Goal: Information Seeking & Learning: Check status

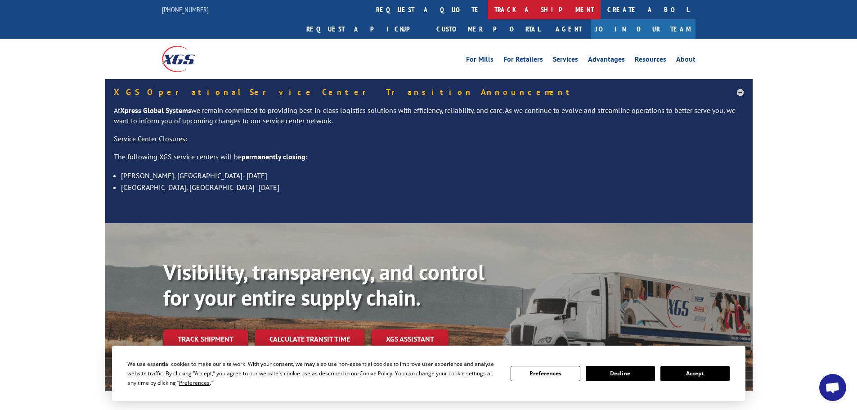
click at [488, 4] on link "track a shipment" at bounding box center [544, 9] width 113 height 19
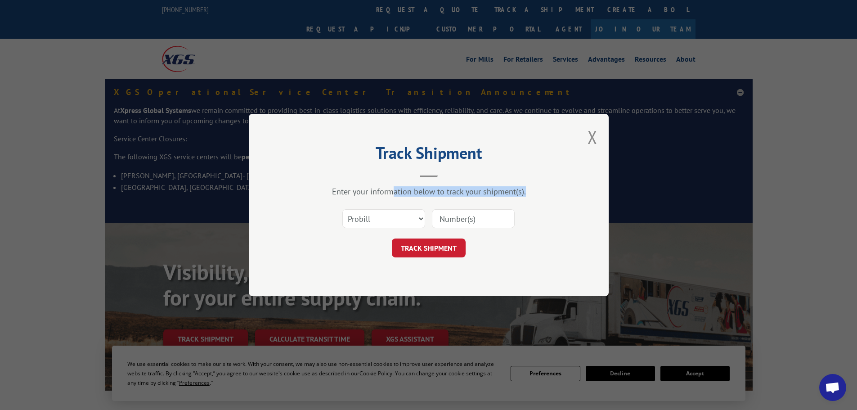
drag, startPoint x: 391, startPoint y: 196, endPoint x: 390, endPoint y: 212, distance: 15.8
click at [390, 203] on div "Enter your information below to track your shipment(s). Select category... Prob…" at bounding box center [429, 221] width 270 height 71
click at [390, 212] on select "Select category... Probill BOL PO" at bounding box center [384, 218] width 83 height 19
select select "bol"
click at [343, 209] on select "Select category... Probill BOL PO" at bounding box center [384, 218] width 83 height 19
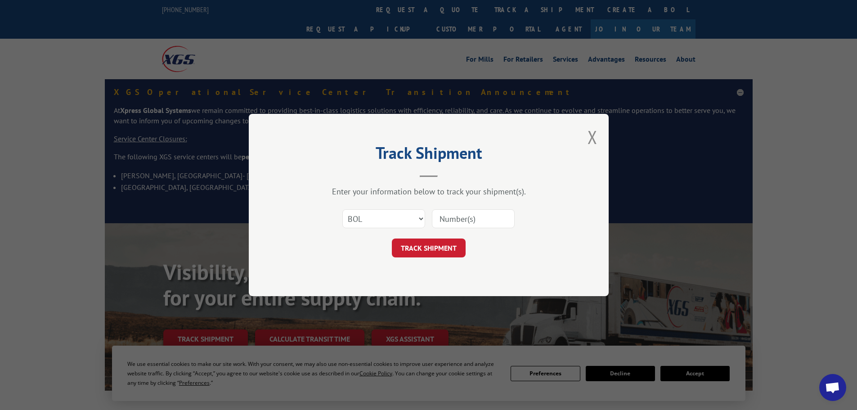
click at [465, 218] on input at bounding box center [473, 218] width 83 height 19
type input "6000904 6003498 6006776"
click at [439, 243] on button "TRACK SHIPMENT" at bounding box center [429, 248] width 74 height 19
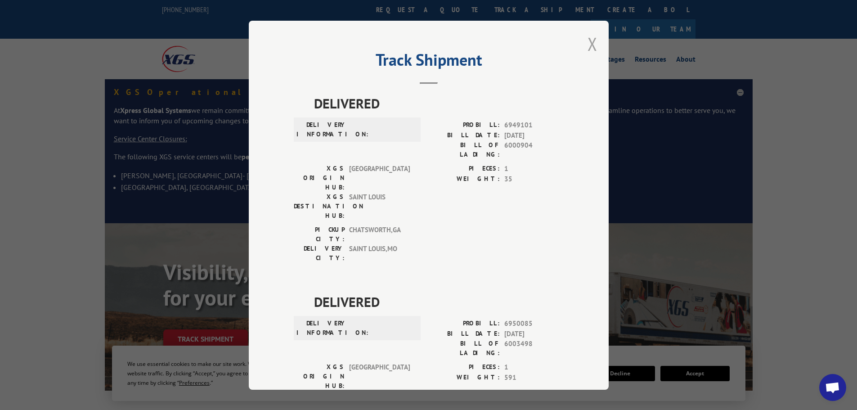
click at [590, 38] on button "Close modal" at bounding box center [593, 44] width 10 height 24
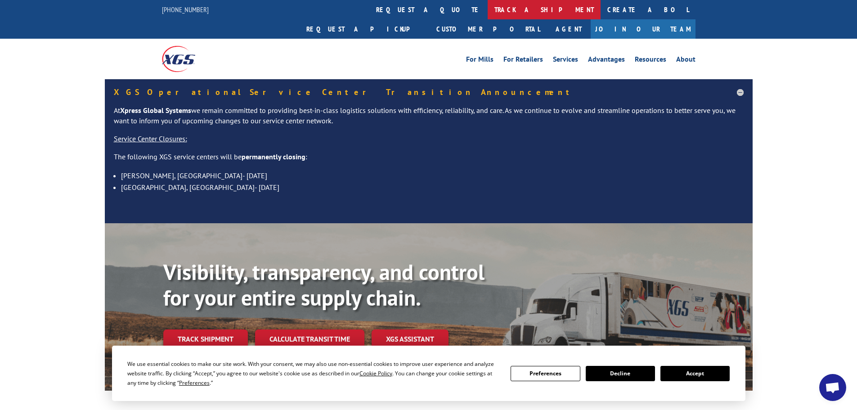
click at [488, 10] on link "track a shipment" at bounding box center [544, 9] width 113 height 19
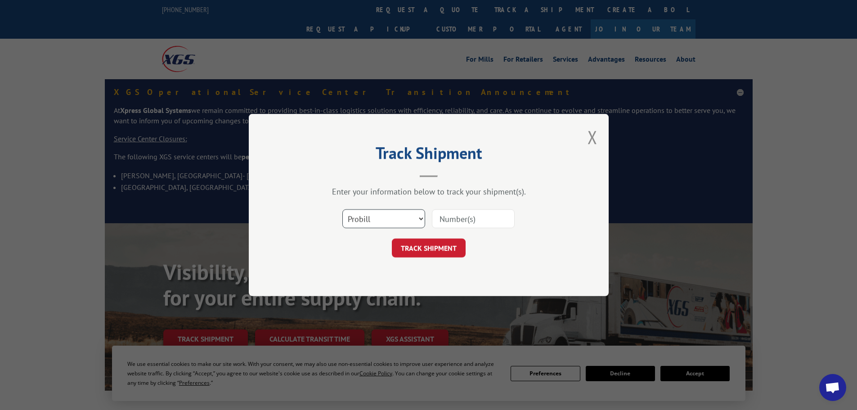
click at [382, 221] on select "Select category... Probill BOL PO" at bounding box center [384, 218] width 83 height 19
select select "bol"
click at [343, 209] on select "Select category... Probill BOL PO" at bounding box center [384, 218] width 83 height 19
click at [469, 224] on input at bounding box center [473, 218] width 83 height 19
paste input "6009783"
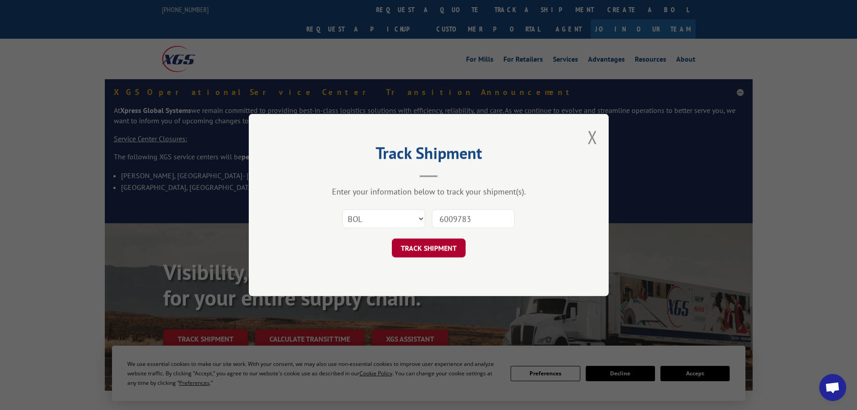
type input "6009783"
click at [444, 239] on button "TRACK SHIPMENT" at bounding box center [429, 248] width 74 height 19
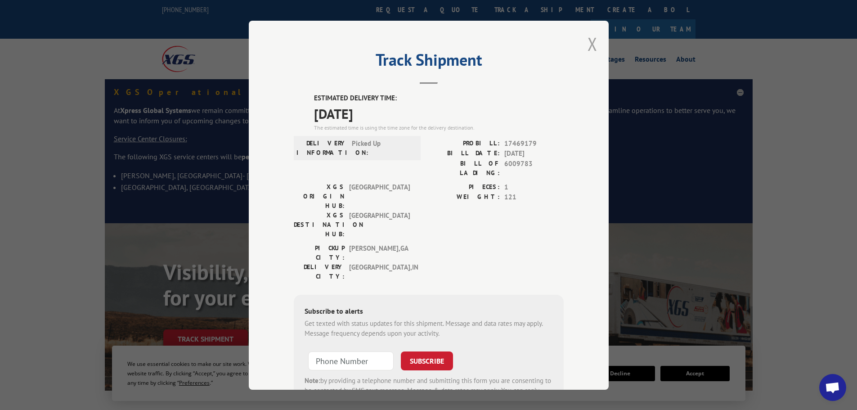
click at [588, 43] on button "Close modal" at bounding box center [593, 44] width 10 height 24
